Goal: Task Accomplishment & Management: Manage account settings

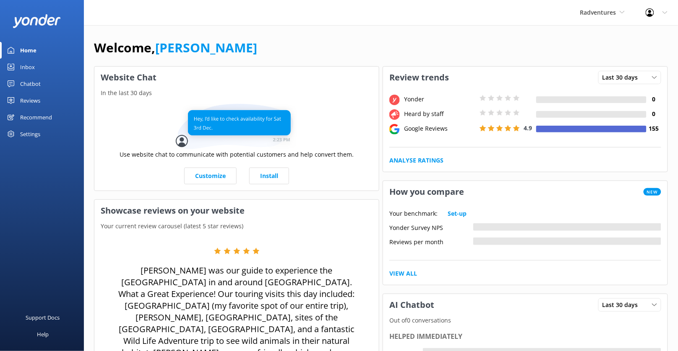
click at [39, 131] on div "Settings" at bounding box center [30, 134] width 20 height 17
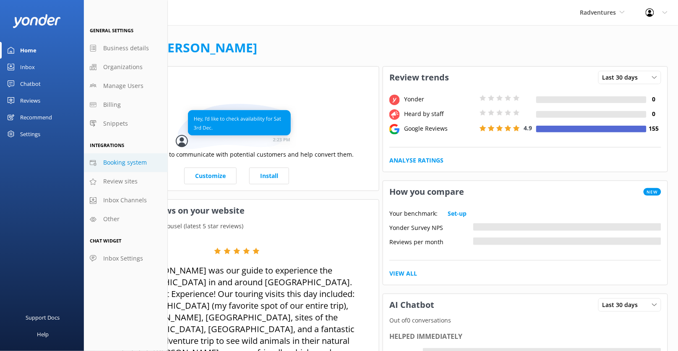
click at [134, 162] on span "Booking system" at bounding box center [125, 162] width 44 height 9
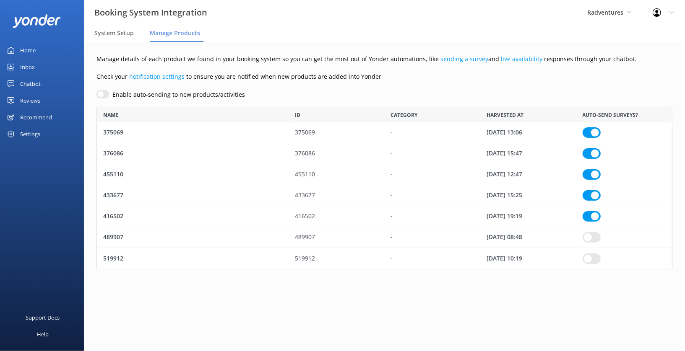
scroll to position [154, 569]
click at [118, 31] on span "System Setup" at bounding box center [113, 33] width 39 height 8
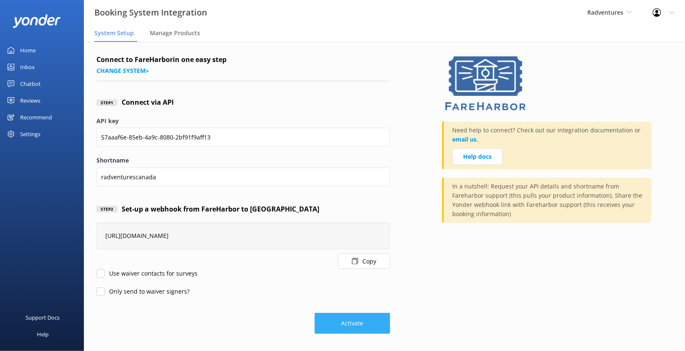
click at [350, 320] on button "Activate" at bounding box center [352, 323] width 75 height 21
click at [176, 37] on div "Manage Products" at bounding box center [177, 33] width 54 height 17
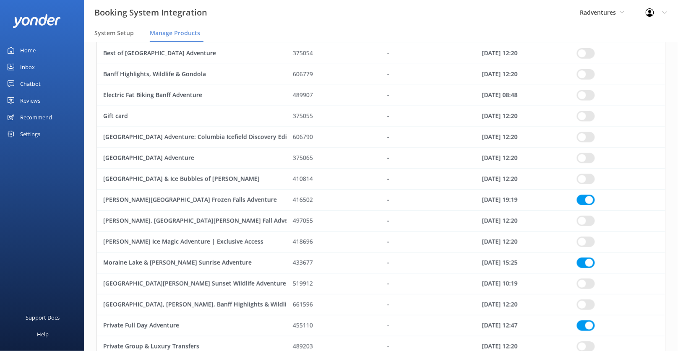
scroll to position [88, 0]
